Goal: Check status: Check status

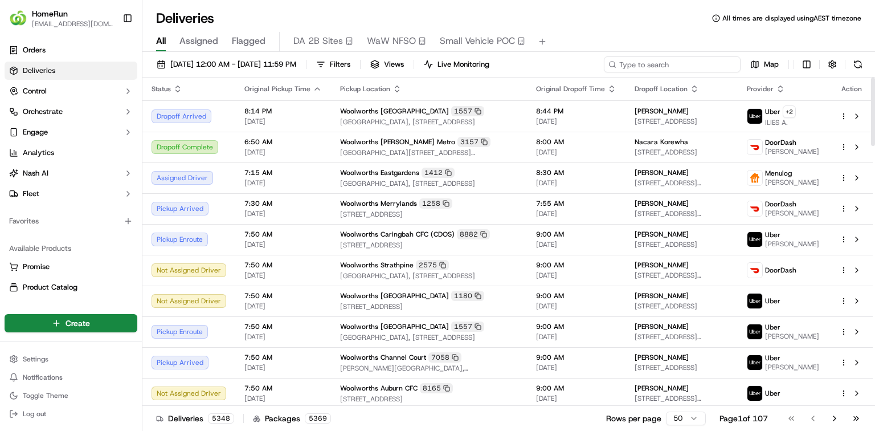
click at [673, 63] on input at bounding box center [672, 64] width 137 height 16
drag, startPoint x: 673, startPoint y: 63, endPoint x: 654, endPoint y: 63, distance: 18.8
click at [654, 63] on input at bounding box center [672, 64] width 137 height 16
click at [643, 64] on input at bounding box center [672, 64] width 137 height 16
paste input "270658737"
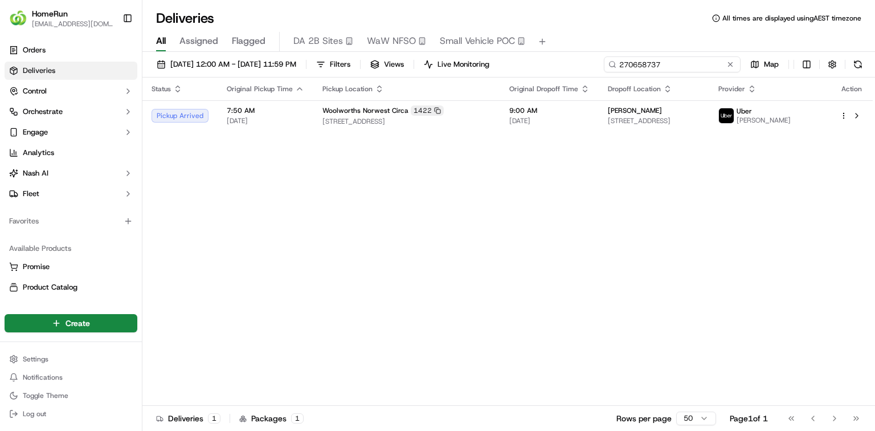
type input "270658737"
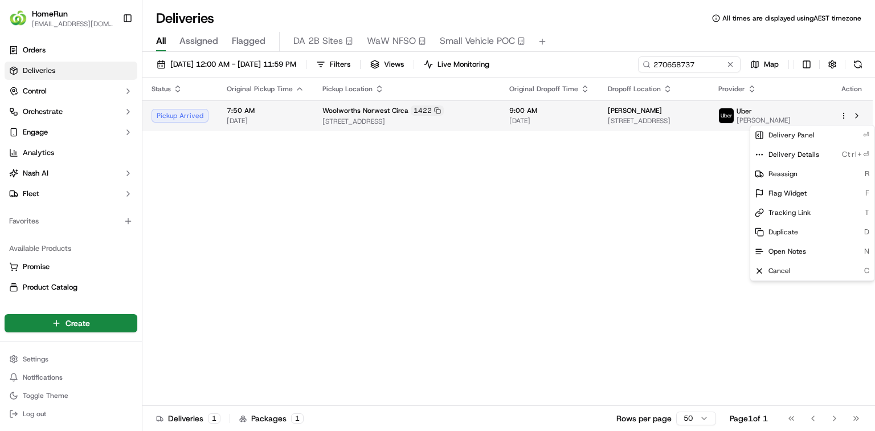
click at [845, 117] on html "HomeRun sriley2@woolworths.com.au Toggle Sidebar Orders Deliveries Control Orch…" at bounding box center [437, 215] width 875 height 431
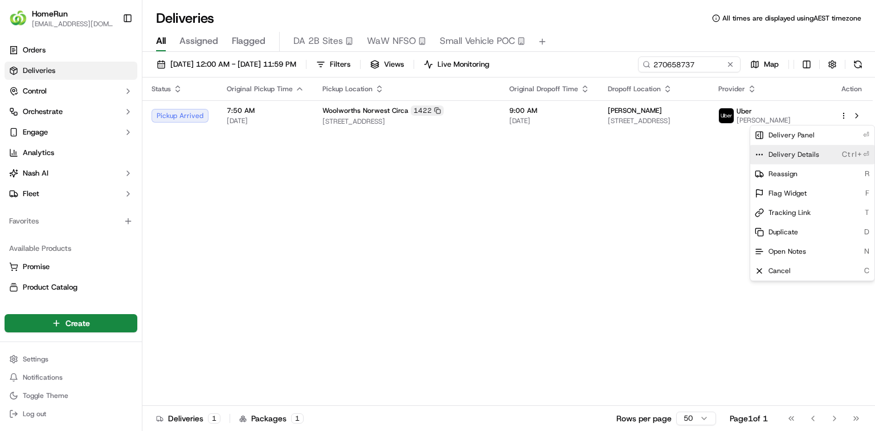
click at [810, 152] on span "Delivery Details" at bounding box center [794, 154] width 51 height 9
